Goal: Navigation & Orientation: Find specific page/section

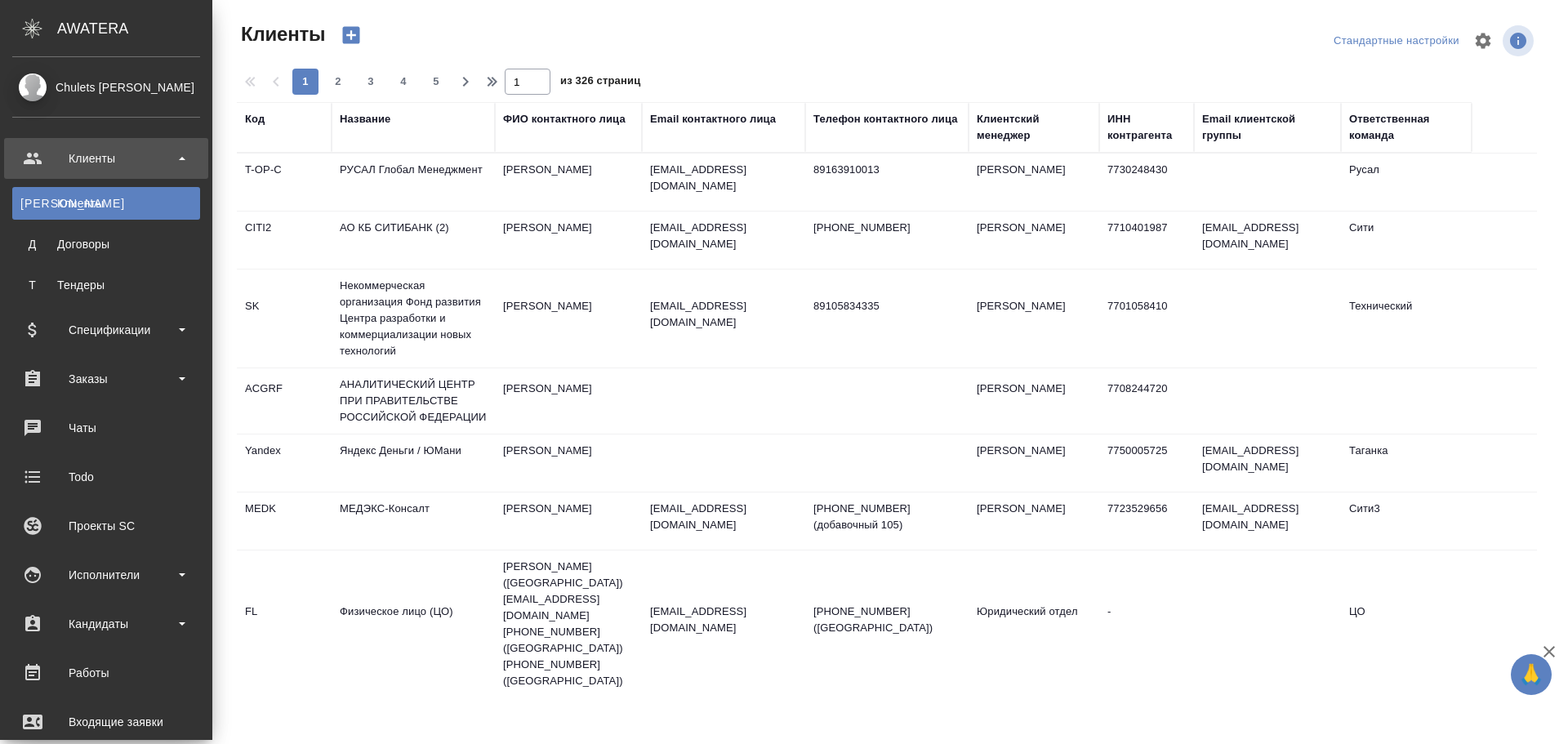
select select "RU"
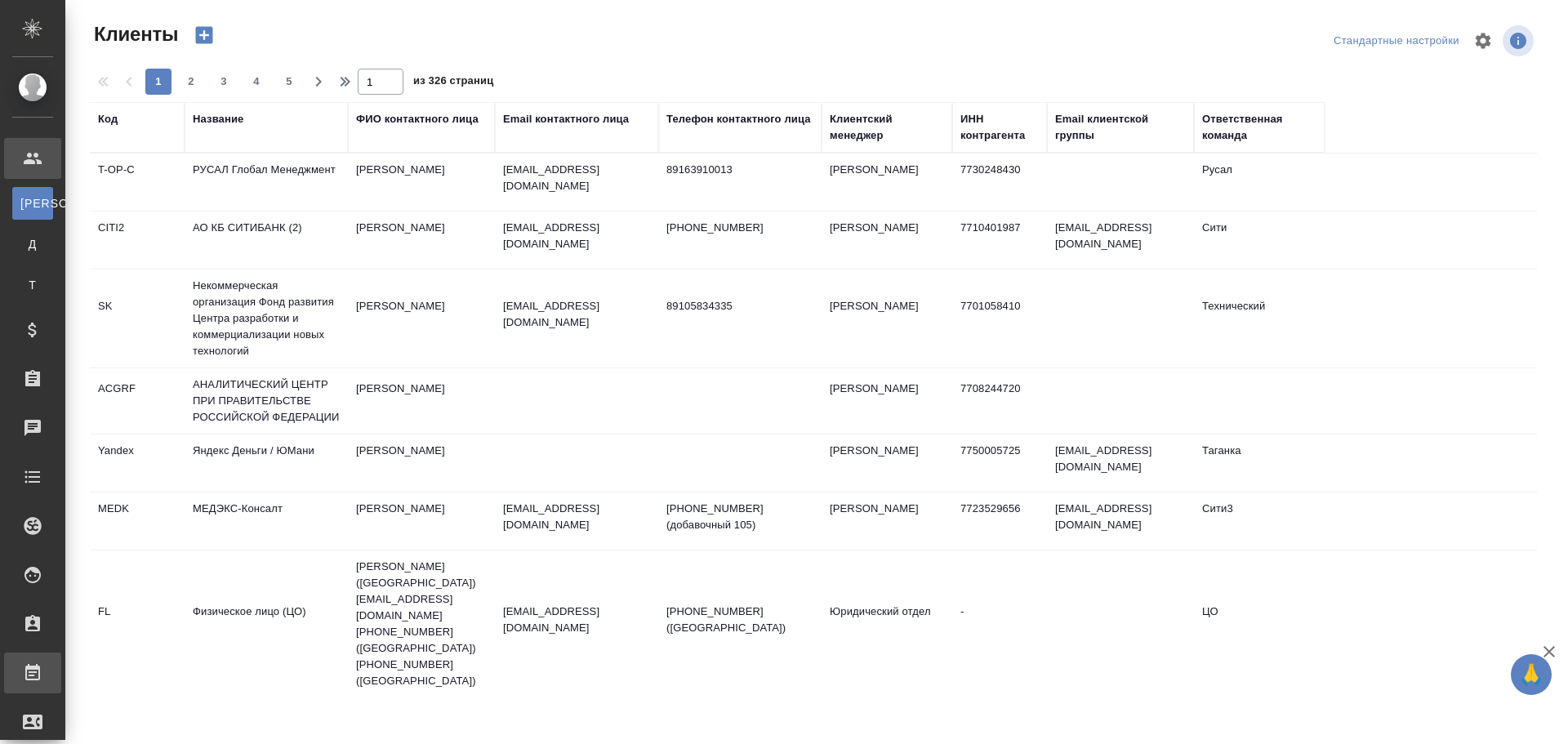
click at [33, 664] on div "Работы" at bounding box center [12, 672] width 40 height 25
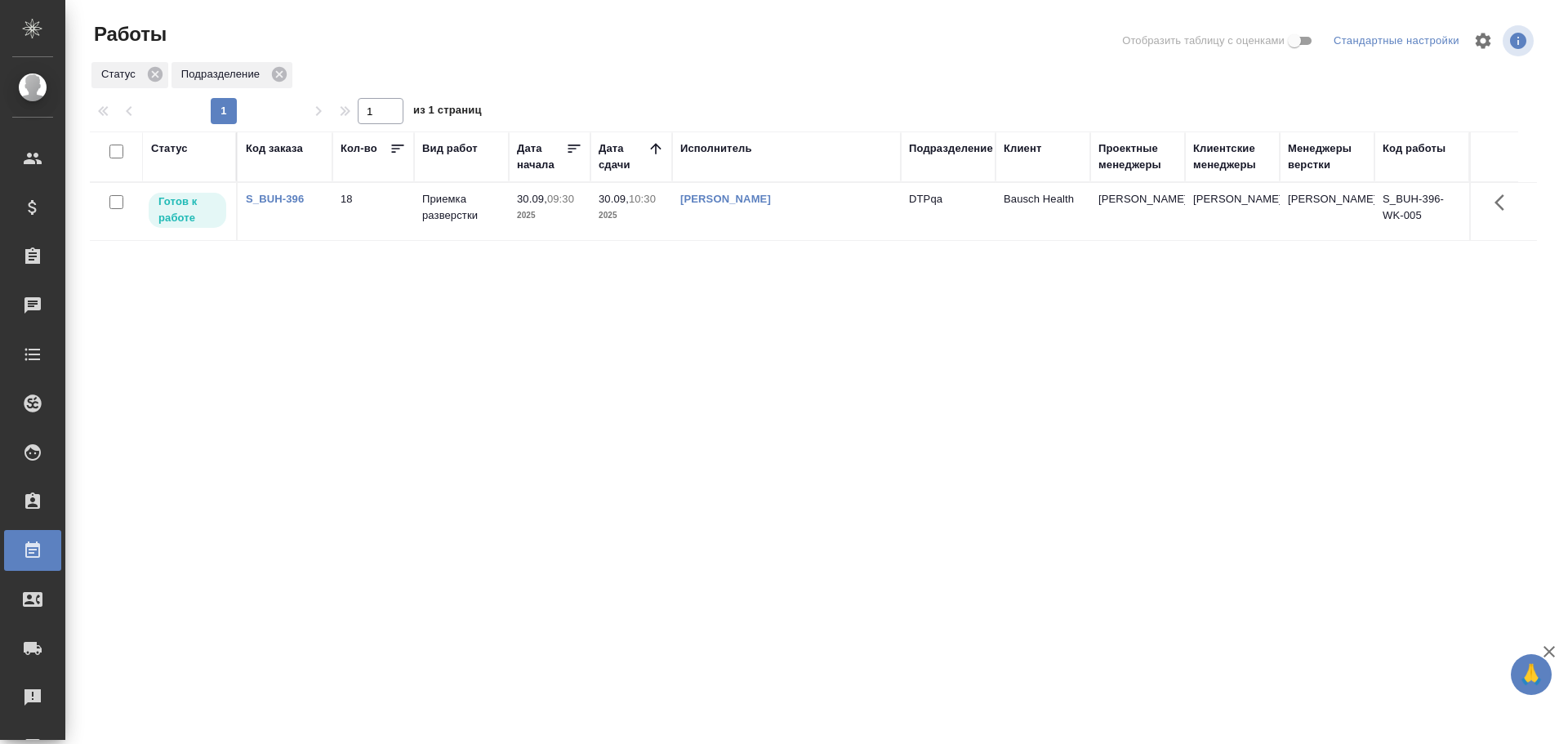
drag, startPoint x: 0, startPoint y: 0, endPoint x: 78, endPoint y: 664, distance: 668.6
click at [78, 664] on div "Работы Отобразить таблицу с оценками Стандартные настройки Статус Подразделение…" at bounding box center [819, 364] width 1483 height 728
click at [77, 664] on div "Работы Отобразить таблицу с оценками Стандартные настройки Статус Подразделение…" at bounding box center [816, 364] width 1502 height 728
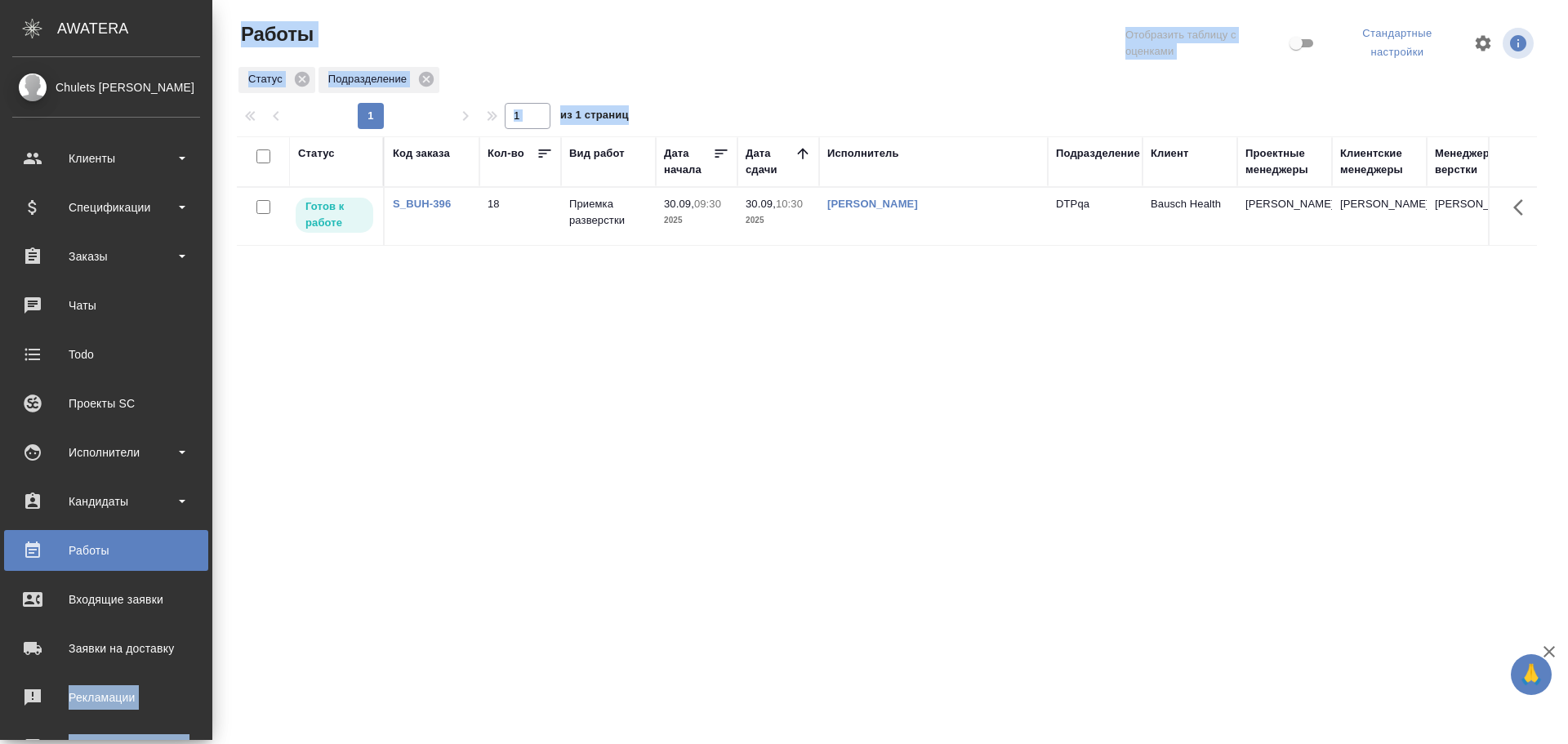
click at [72, 674] on ul "Клиенты Спецификации Заказы 0 Чаты Todo Проекты SC Исполнители Кандидаты Работы…" at bounding box center [106, 497] width 212 height 735
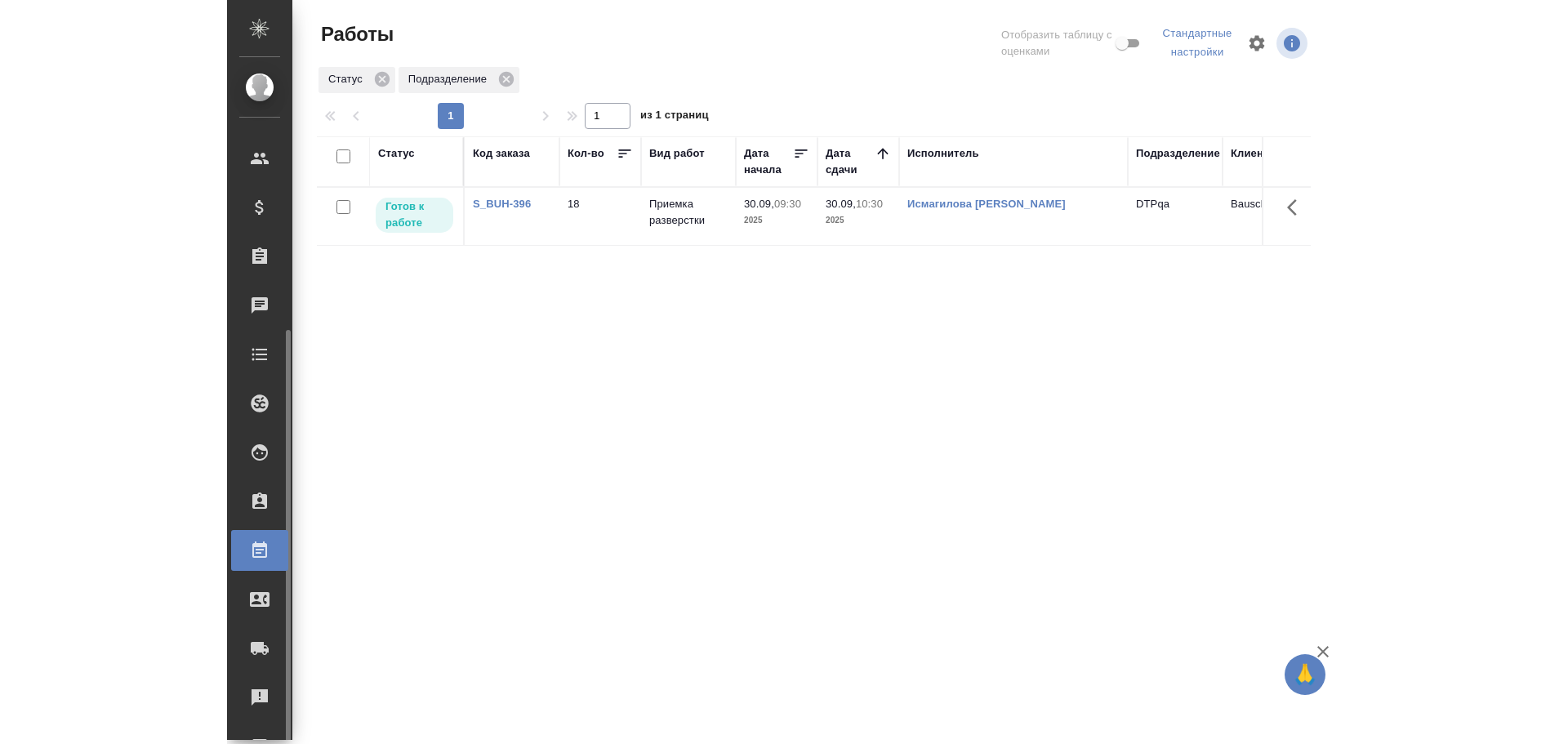
scroll to position [149, 0]
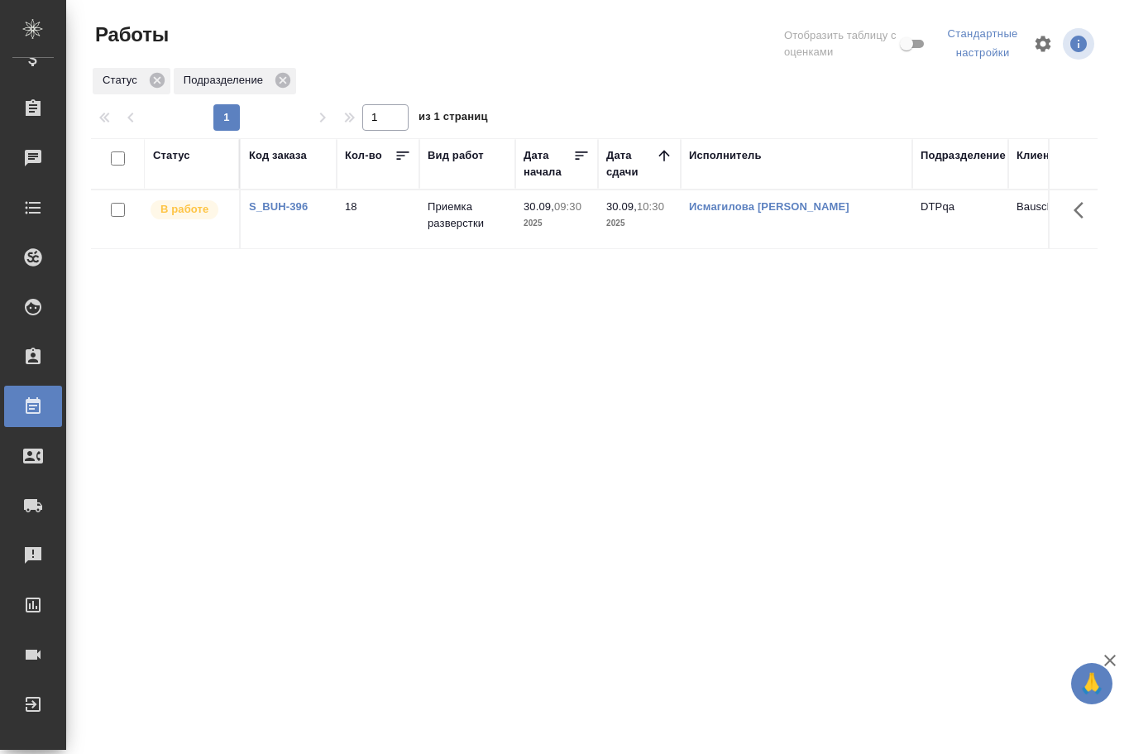
click at [602, 529] on div "Статус Код заказа Кол-во Вид работ [PERSON_NAME] начала Дата сдачи Исполнитель …" at bounding box center [594, 436] width 1007 height 596
